Goal: Task Accomplishment & Management: Manage account settings

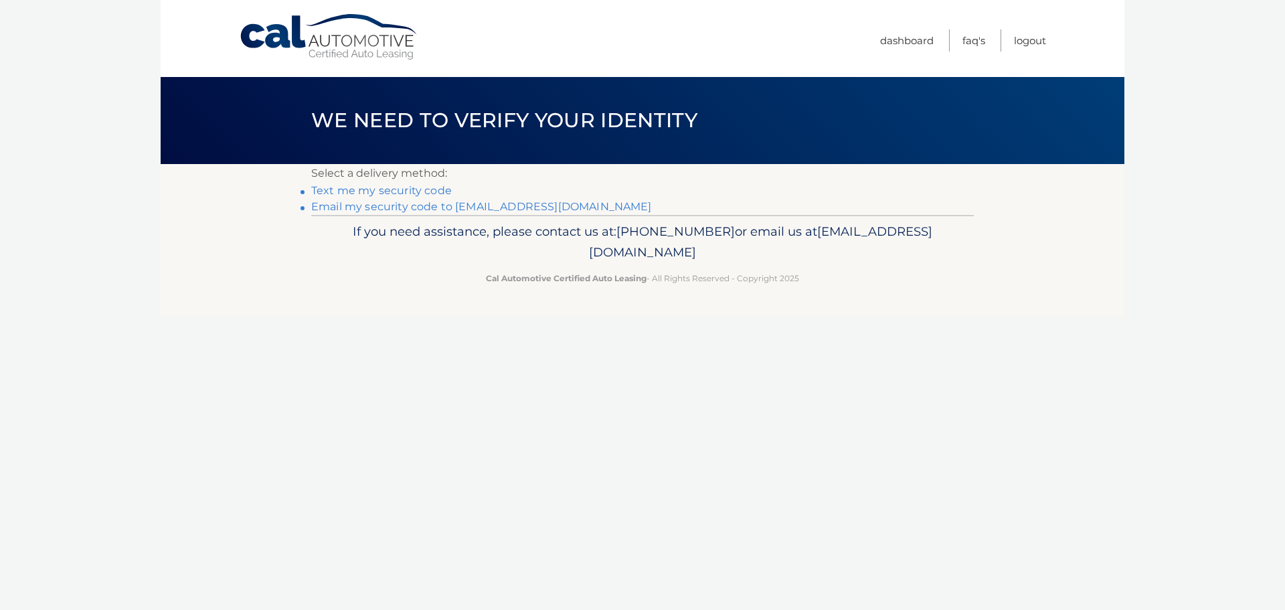
click at [406, 210] on link "Email my security code to m*********@calautomotive.com" at bounding box center [481, 206] width 341 height 13
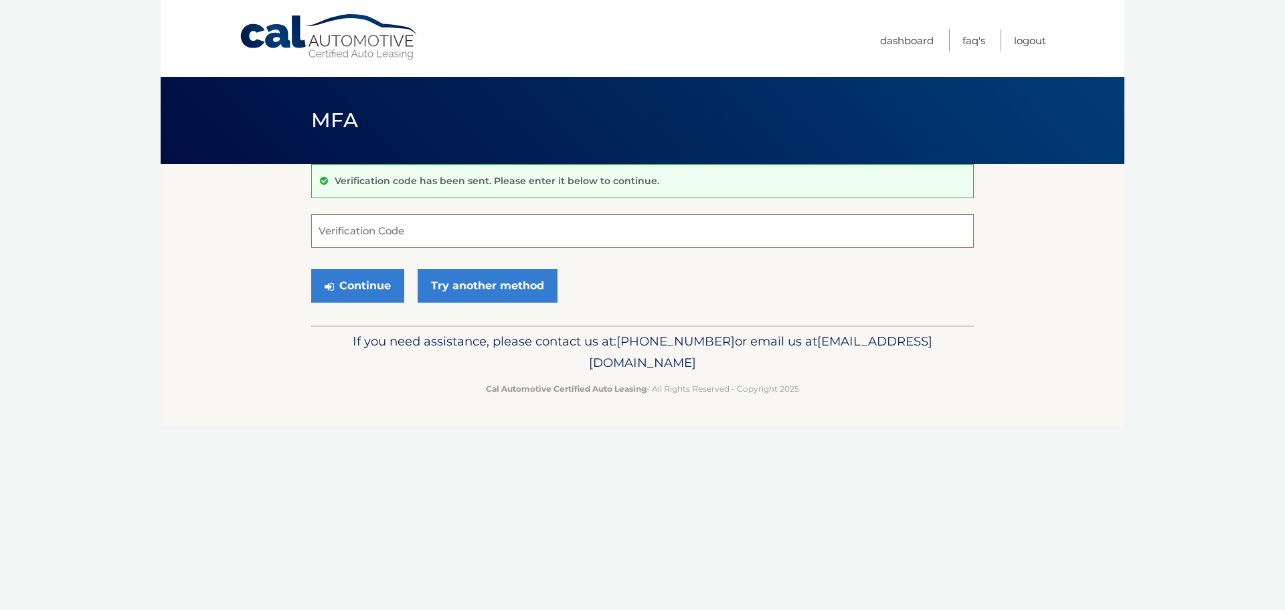
click at [343, 230] on input "Verification Code" at bounding box center [642, 230] width 663 height 33
click at [339, 286] on button "Continue" at bounding box center [357, 285] width 93 height 33
click at [329, 228] on input "Verification Code" at bounding box center [642, 230] width 663 height 33
type input "506464"
click at [311, 269] on button "Continue" at bounding box center [357, 285] width 93 height 33
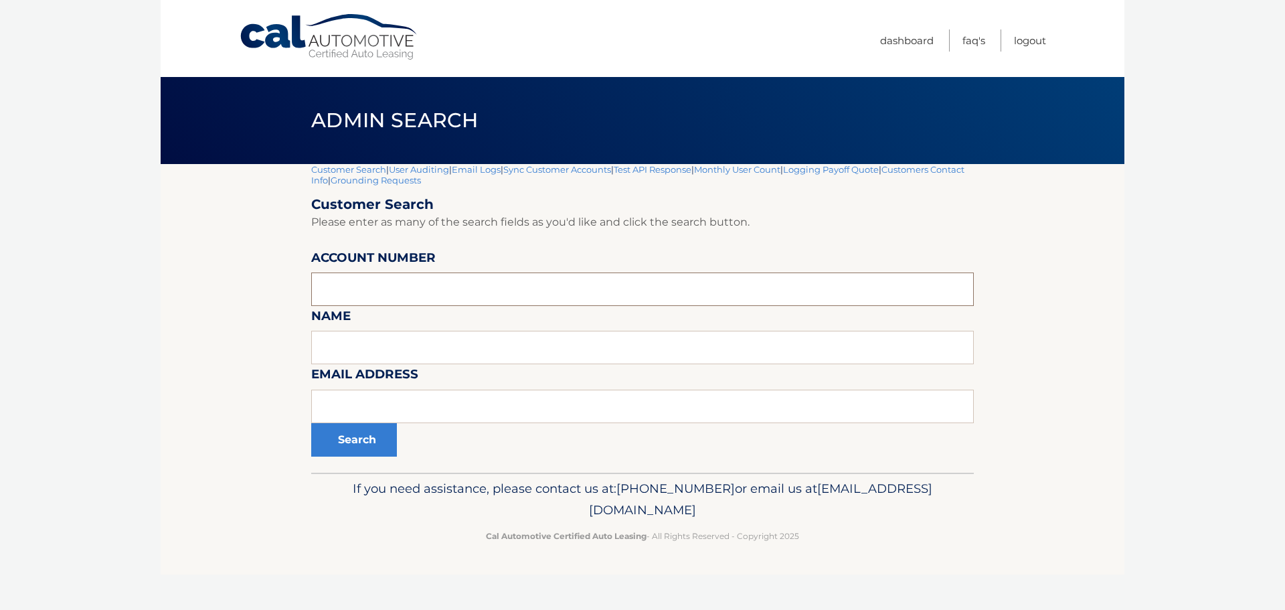
click at [365, 287] on input "text" at bounding box center [642, 288] width 663 height 33
type input "44455532329"
click at [311, 423] on button "Search" at bounding box center [354, 439] width 86 height 33
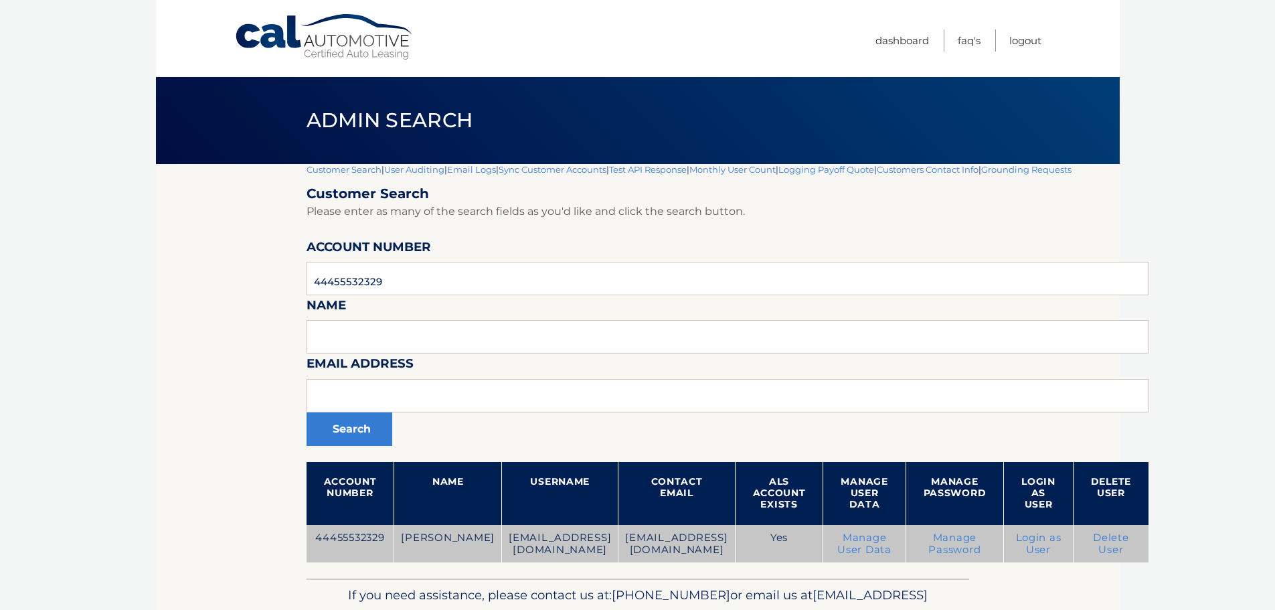
click at [1093, 542] on link "Delete User" at bounding box center [1111, 544] width 36 height 24
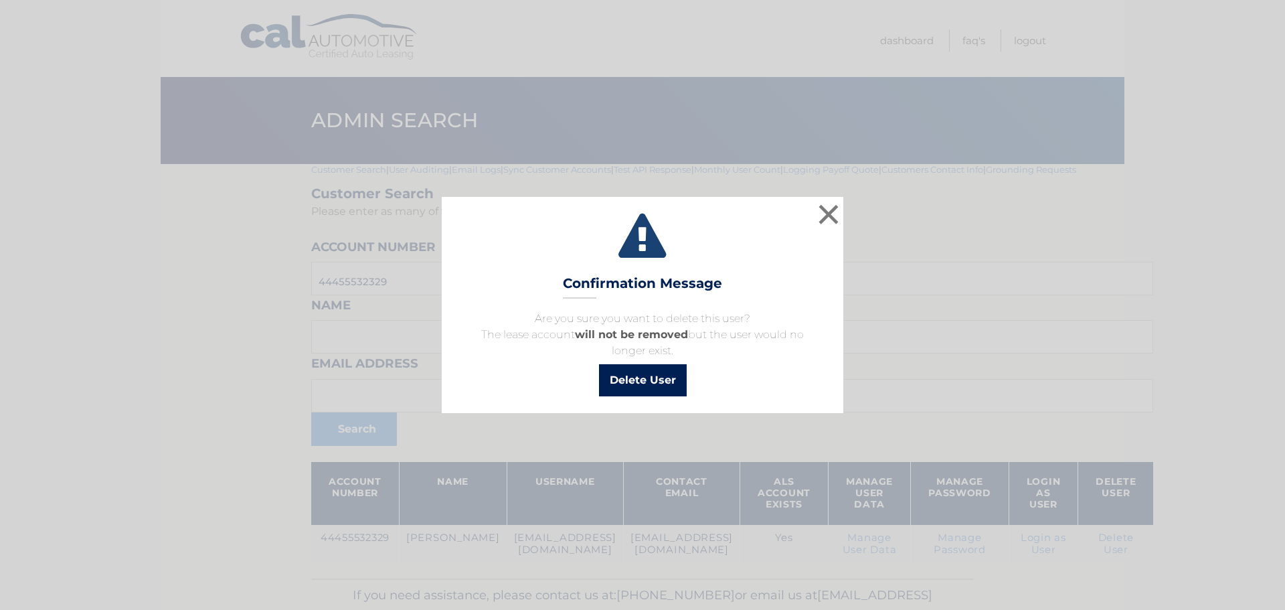
click at [653, 378] on button "Delete User" at bounding box center [643, 380] width 88 height 32
